Goal: Subscribe to service/newsletter: Register for event/course

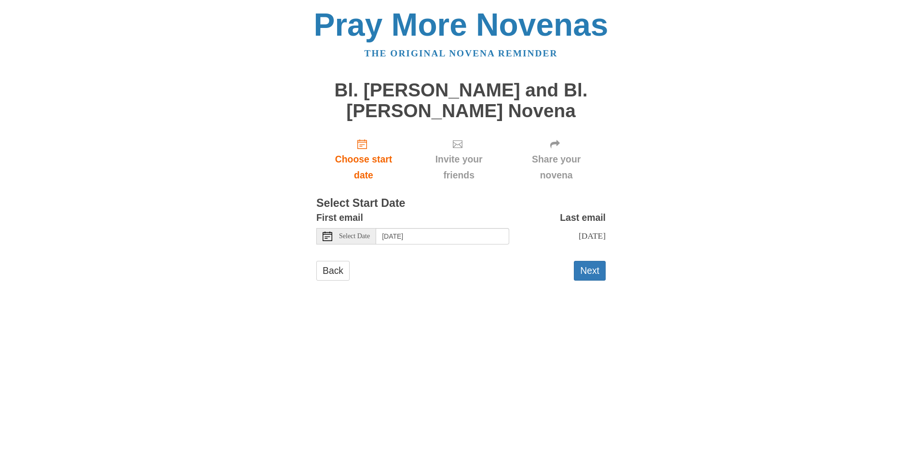
click at [363, 241] on div "Select Date" at bounding box center [346, 236] width 60 height 16
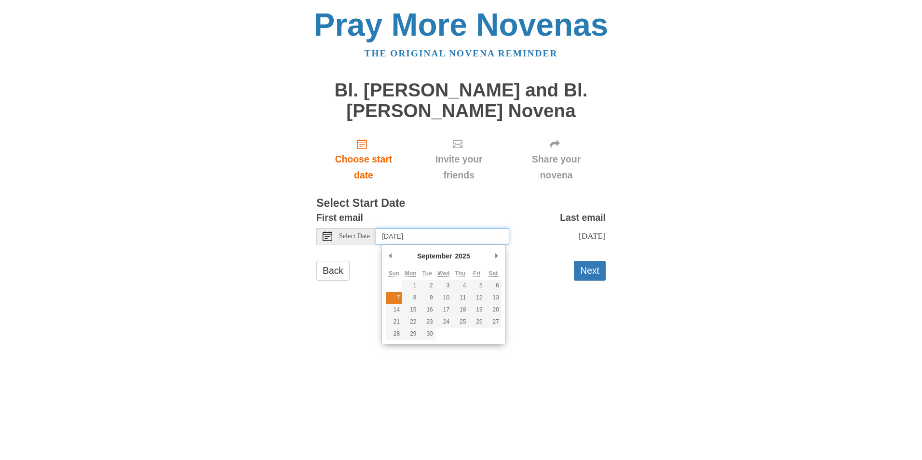
type input "Sunday, September 7th"
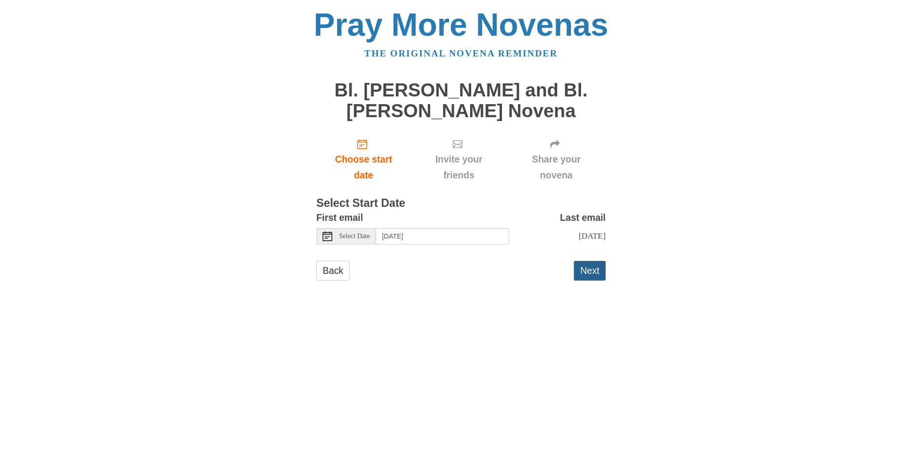
click at [580, 281] on button "Next" at bounding box center [590, 271] width 32 height 20
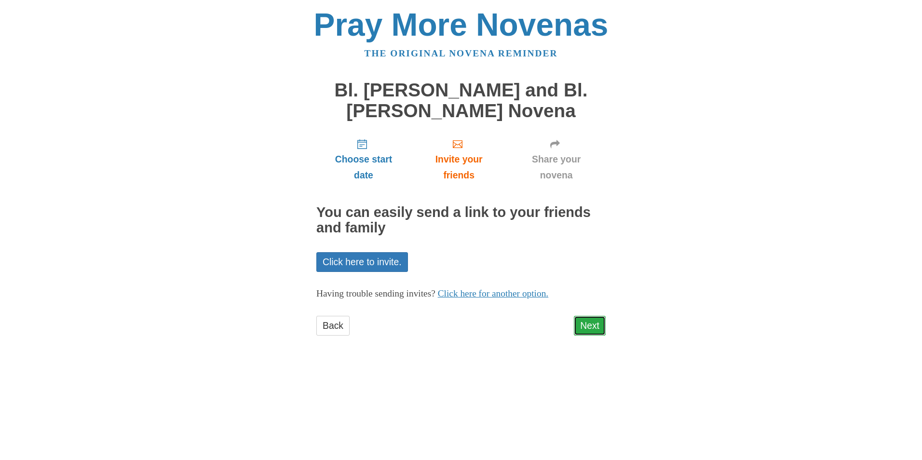
click at [578, 318] on link "Next" at bounding box center [590, 326] width 32 height 20
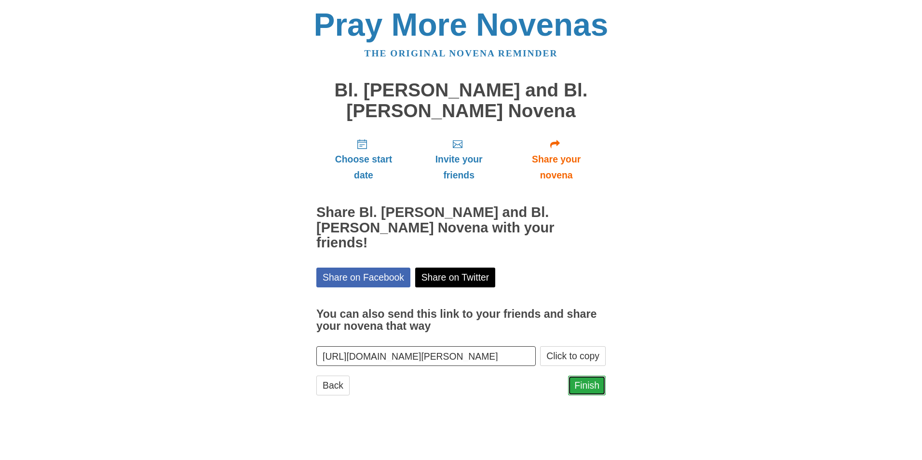
click at [590, 376] on link "Finish" at bounding box center [587, 386] width 38 height 20
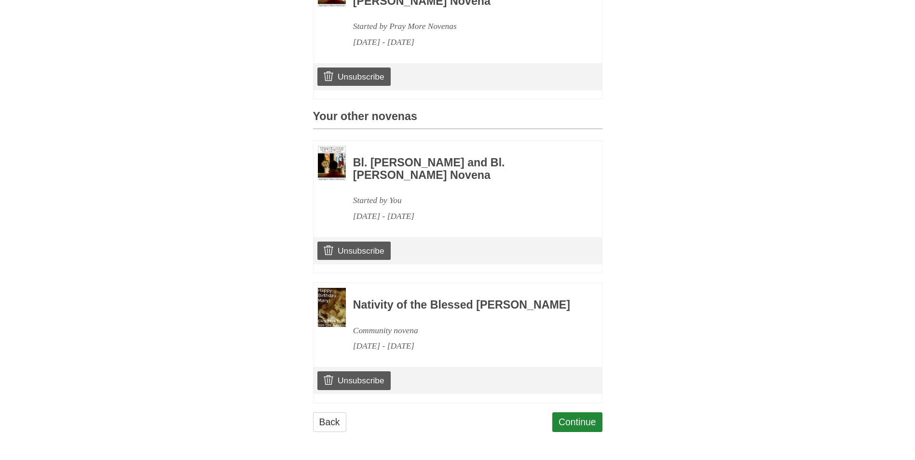
scroll to position [207, 0]
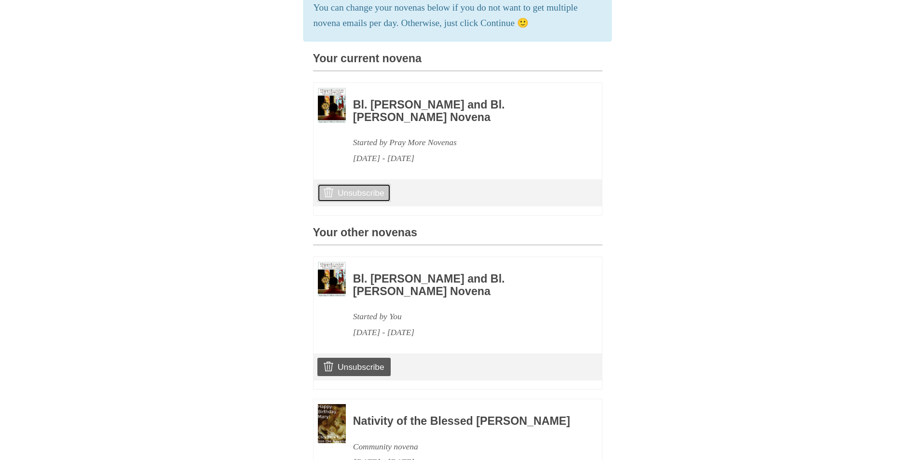
click at [375, 202] on link "Unsubscribe" at bounding box center [353, 193] width 73 height 18
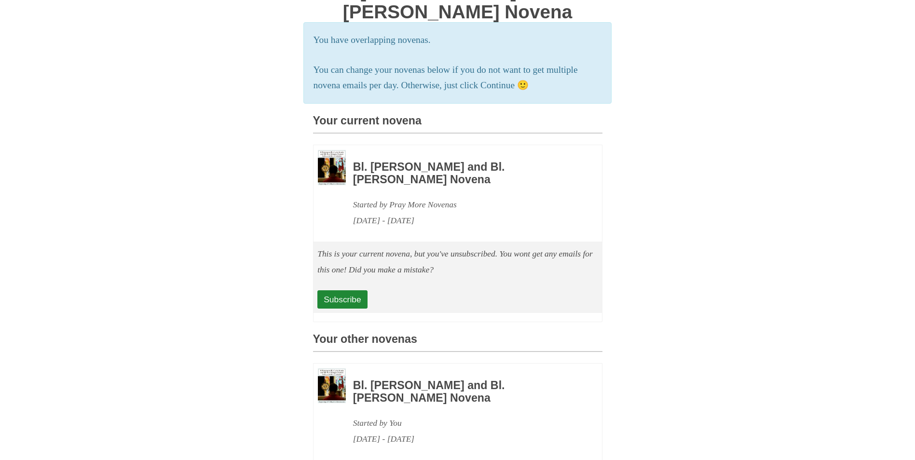
scroll to position [337, 0]
